Goal: Task Accomplishment & Management: Complete application form

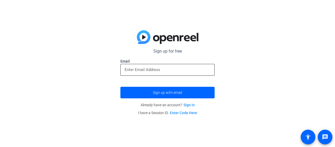
click at [190, 65] on div at bounding box center [168, 70] width 86 height 12
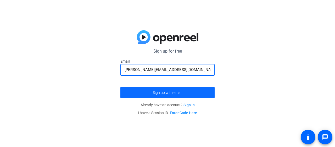
click at [176, 95] on span "submit" at bounding box center [168, 92] width 94 height 13
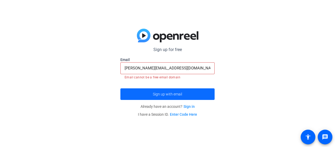
click at [178, 94] on span "Sign up with email" at bounding box center [167, 94] width 29 height 0
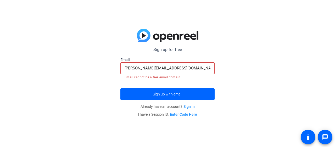
click at [188, 68] on input "[PERSON_NAME][EMAIL_ADDRESS][DOMAIN_NAME]" at bounding box center [168, 68] width 86 height 6
click at [121, 88] on button "Sign up with email" at bounding box center [168, 94] width 94 height 12
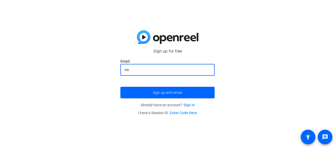
type input "c"
click at [188, 104] on link "Sign in" at bounding box center [189, 104] width 11 height 4
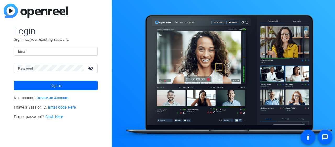
click at [50, 52] on input "Email" at bounding box center [55, 51] width 75 height 6
type input "[PERSON_NAME][EMAIL_ADDRESS][DOMAIN_NAME]"
